Goal: Information Seeking & Learning: Learn about a topic

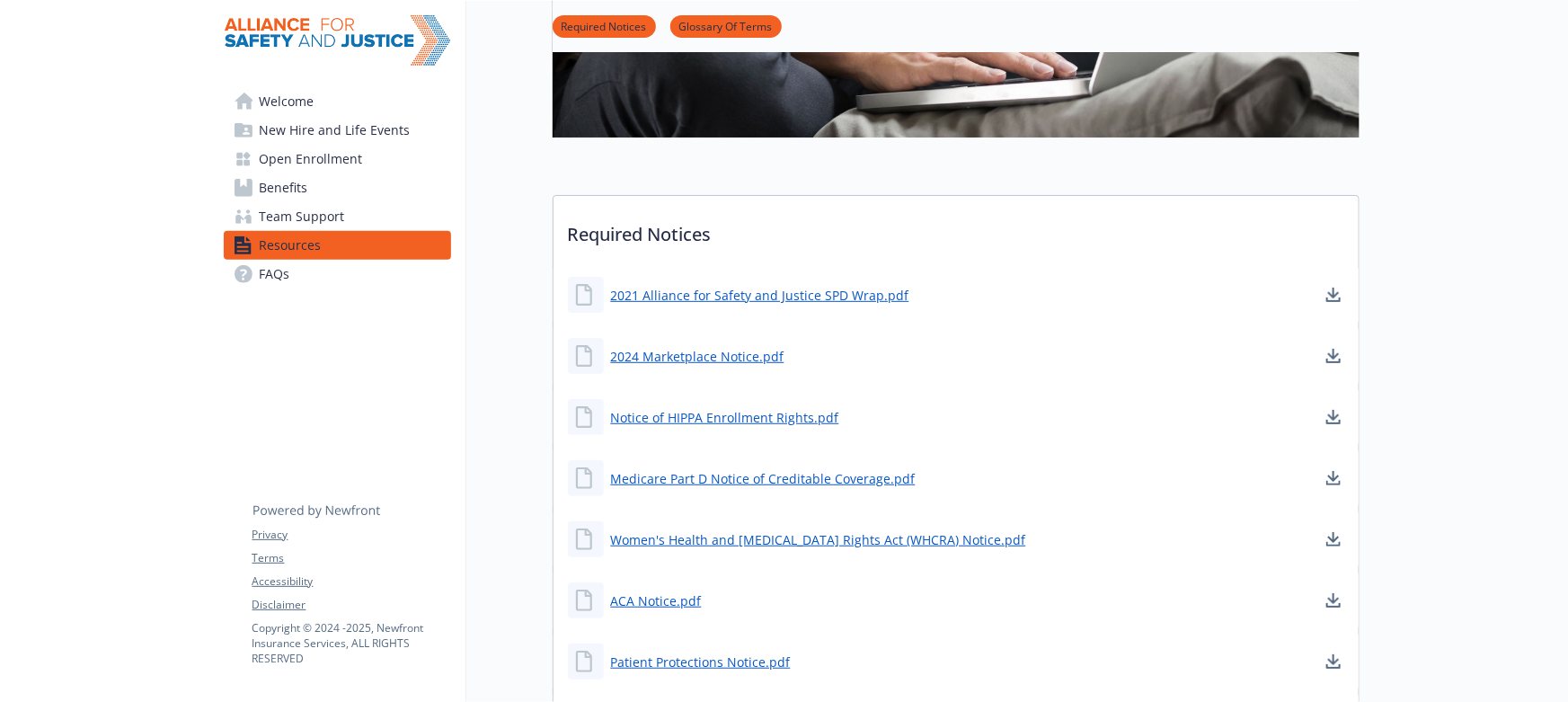
scroll to position [579, 0]
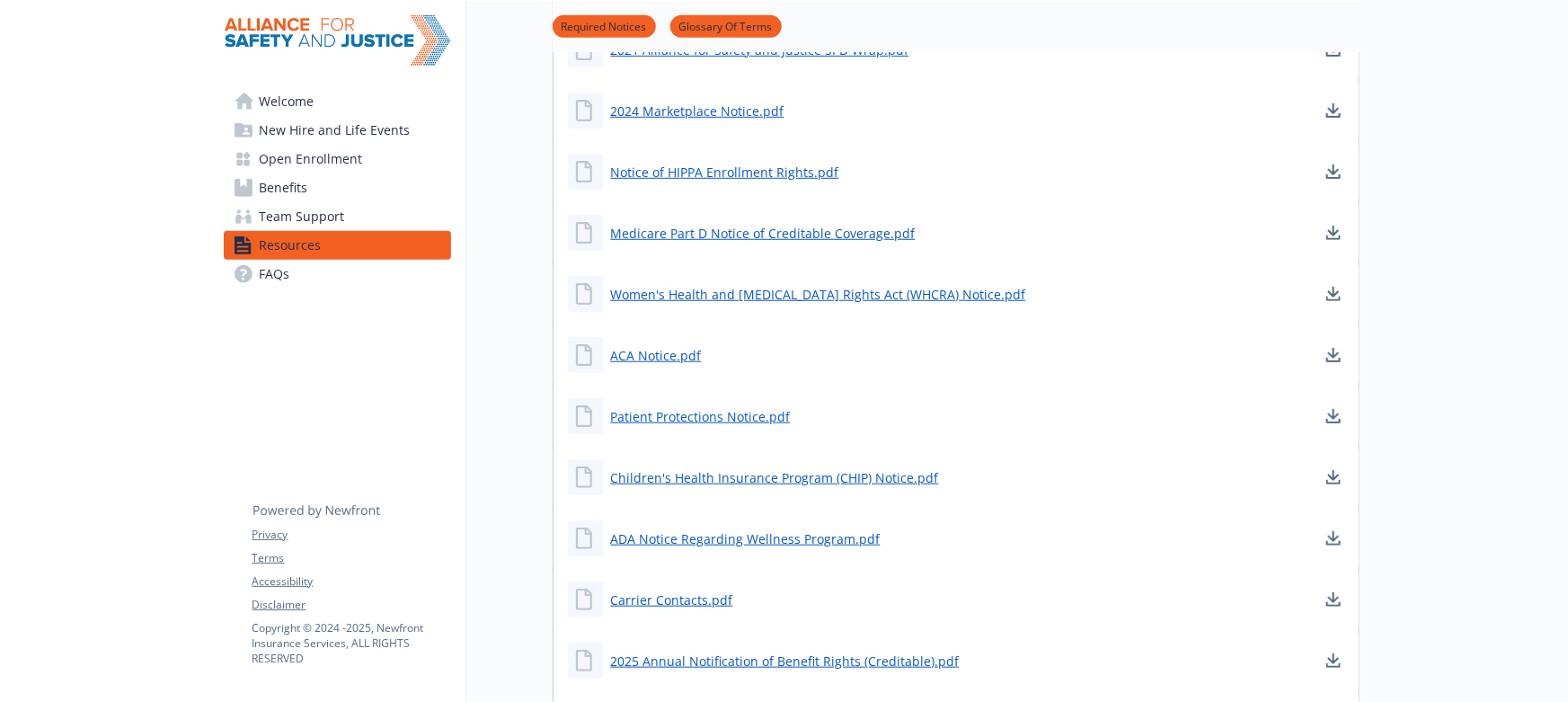
click at [299, 153] on span "Open Enrollment" at bounding box center [312, 158] width 104 height 29
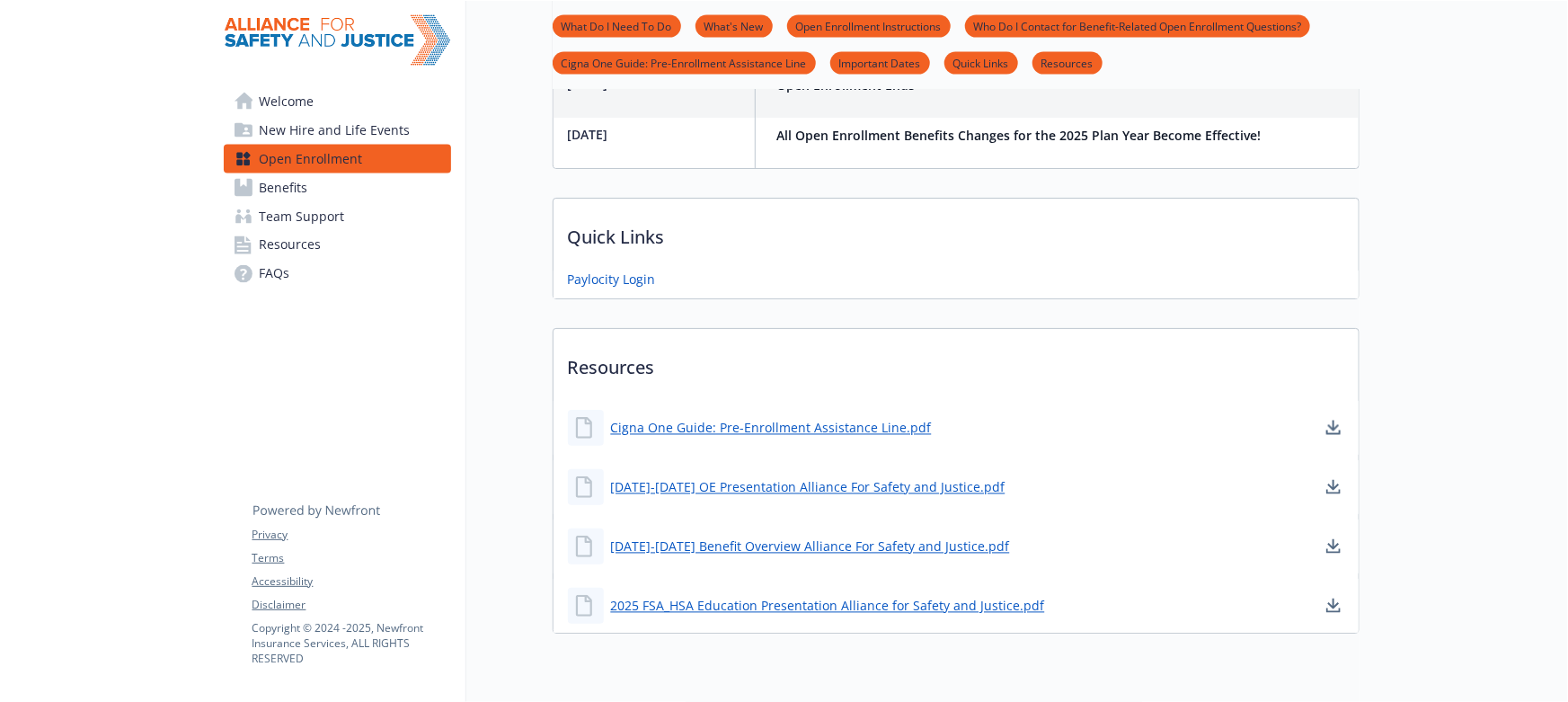
scroll to position [1619, 0]
